Goal: Navigation & Orientation: Find specific page/section

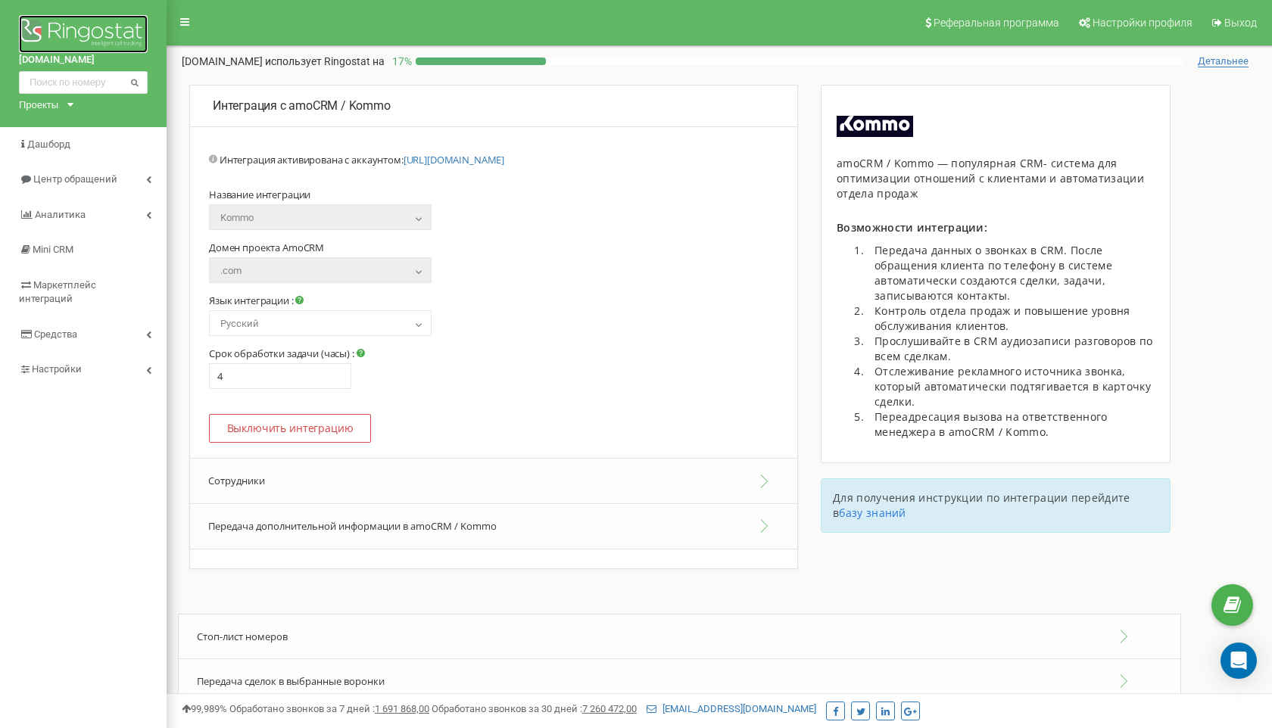
click at [80, 26] on img at bounding box center [83, 34] width 129 height 38
